Goal: Navigation & Orientation: Understand site structure

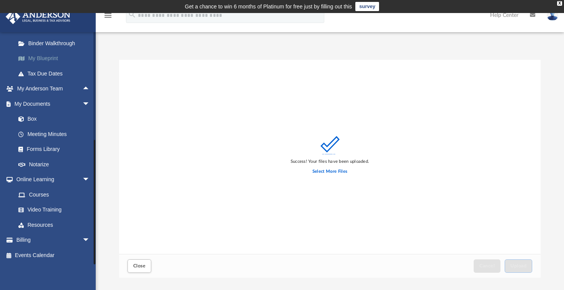
click at [43, 56] on link "My Blueprint" at bounding box center [56, 58] width 91 height 15
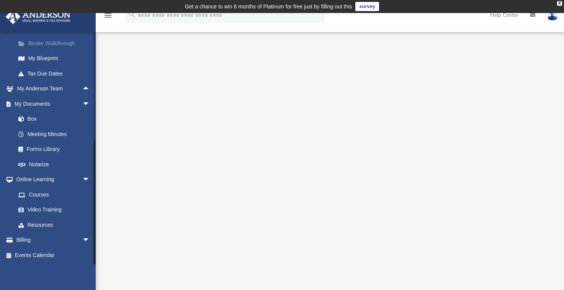
click at [41, 45] on link "Binder Walkthrough" at bounding box center [56, 43] width 91 height 15
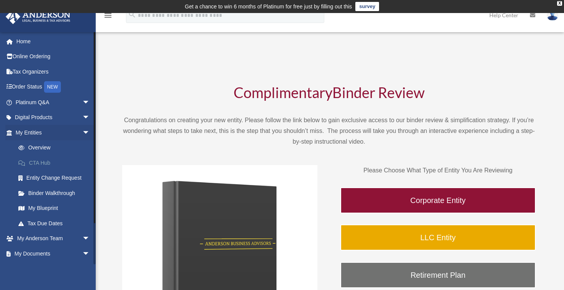
click at [38, 163] on link "CTA Hub" at bounding box center [56, 162] width 91 height 15
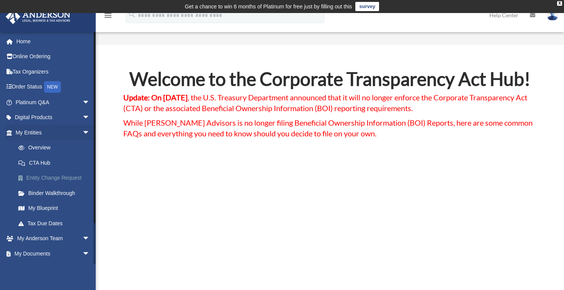
click at [49, 177] on link "Entity Change Request" at bounding box center [56, 177] width 91 height 15
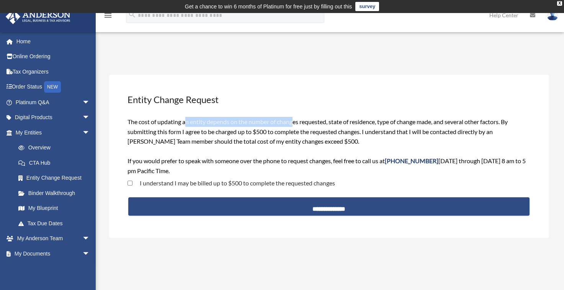
drag, startPoint x: 186, startPoint y: 123, endPoint x: 295, endPoint y: 118, distance: 109.3
click at [295, 118] on span "The cost of updating an entity depends on the number of changes requested, stat…" at bounding box center [327, 146] width 398 height 56
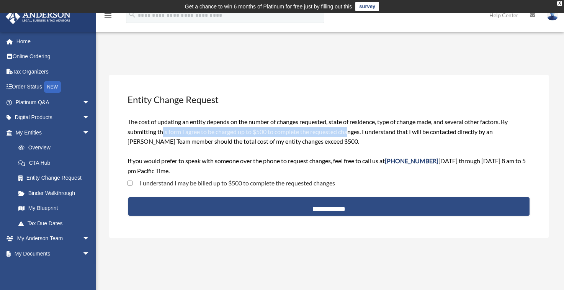
drag, startPoint x: 164, startPoint y: 132, endPoint x: 350, endPoint y: 132, distance: 186.6
click at [350, 132] on span "The cost of updating an entity depends on the number of changes requested, stat…" at bounding box center [327, 146] width 398 height 56
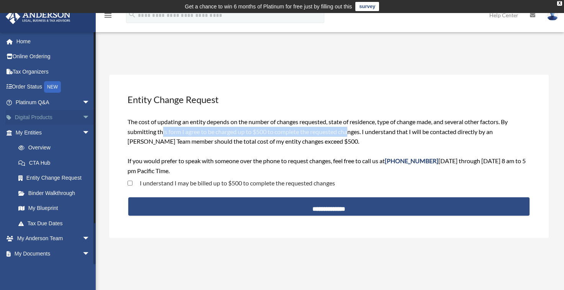
click at [43, 115] on link "Digital Products arrow_drop_down" at bounding box center [53, 117] width 96 height 15
click at [82, 117] on span "arrow_drop_down" at bounding box center [89, 118] width 15 height 16
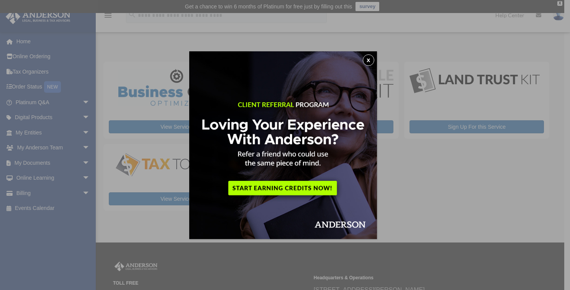
click at [80, 118] on div "x" at bounding box center [285, 145] width 570 height 290
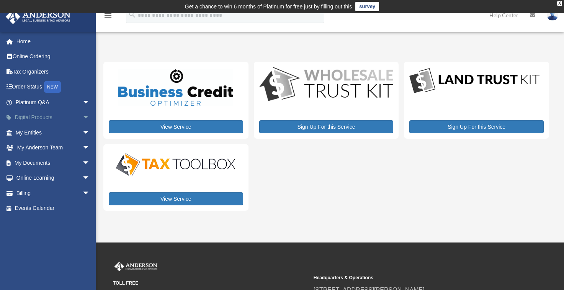
click at [82, 117] on span "arrow_drop_down" at bounding box center [89, 118] width 15 height 16
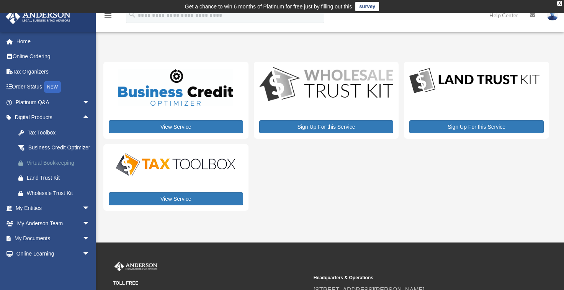
click at [46, 168] on div "Virtual Bookkeeping" at bounding box center [59, 163] width 65 height 10
click at [43, 183] on div "Land Trust Kit" at bounding box center [59, 178] width 65 height 10
click at [55, 198] on div "Wholesale Trust Kit" at bounding box center [59, 193] width 65 height 10
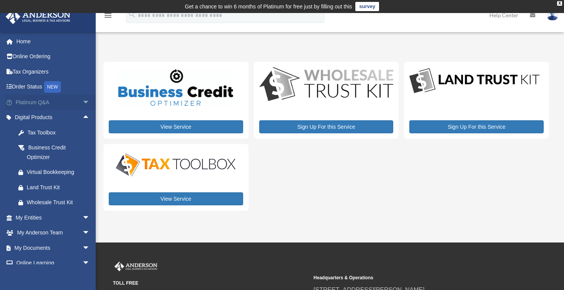
click at [82, 98] on span "arrow_drop_down" at bounding box center [89, 103] width 15 height 16
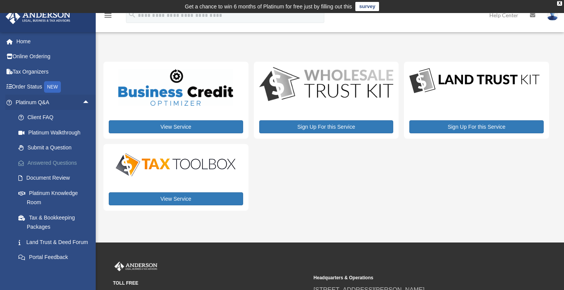
click at [35, 164] on link "Answered Questions" at bounding box center [56, 162] width 91 height 15
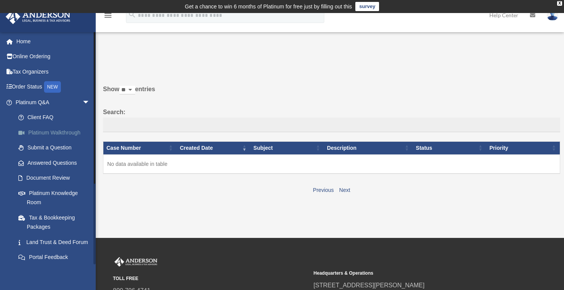
click at [44, 134] on link "Platinum Walkthrough" at bounding box center [56, 132] width 91 height 15
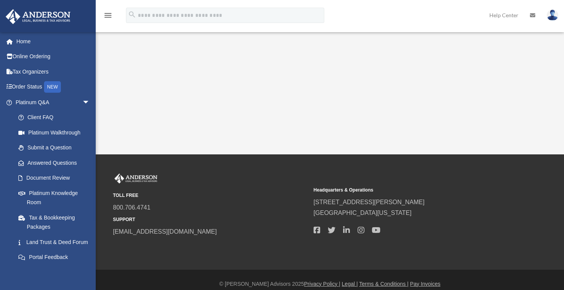
scroll to position [200, 0]
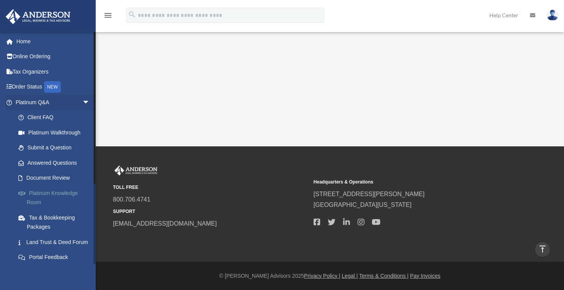
click at [59, 192] on link "Platinum Knowledge Room" at bounding box center [56, 197] width 91 height 25
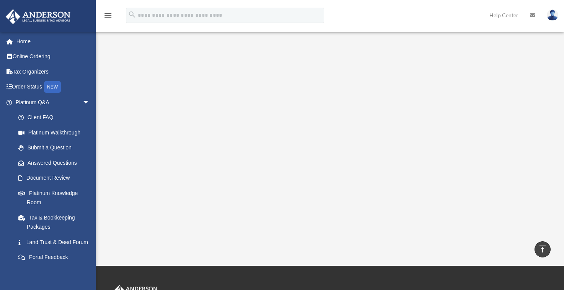
scroll to position [0, 0]
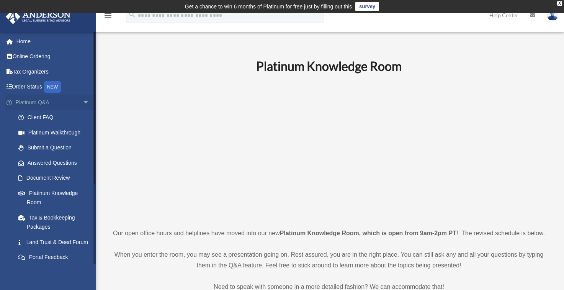
click at [82, 101] on span "arrow_drop_down" at bounding box center [89, 103] width 15 height 16
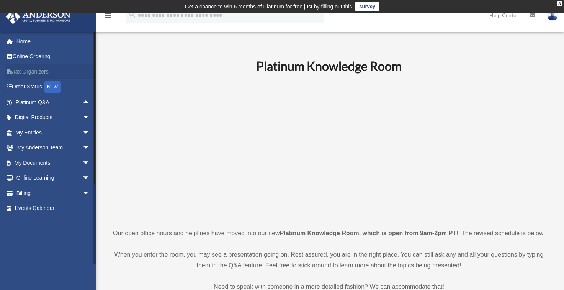
click at [28, 69] on link "Tax Organizers" at bounding box center [53, 71] width 96 height 15
